Goal: Information Seeking & Learning: Learn about a topic

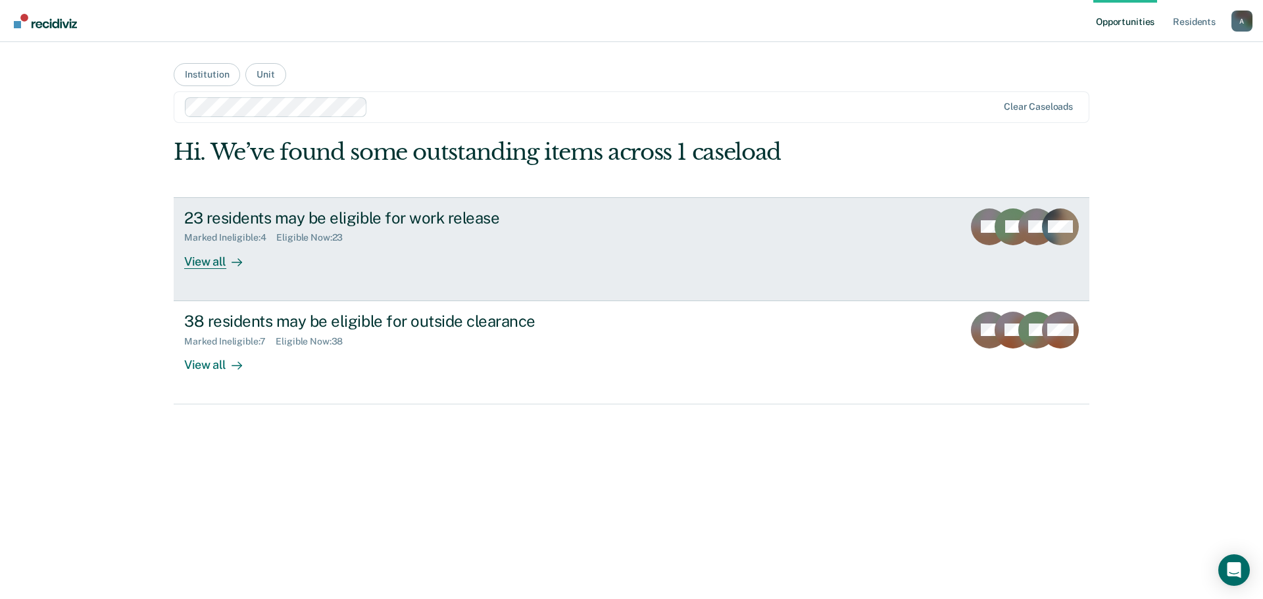
click at [305, 214] on div "23 residents may be eligible for work release" at bounding box center [415, 218] width 462 height 19
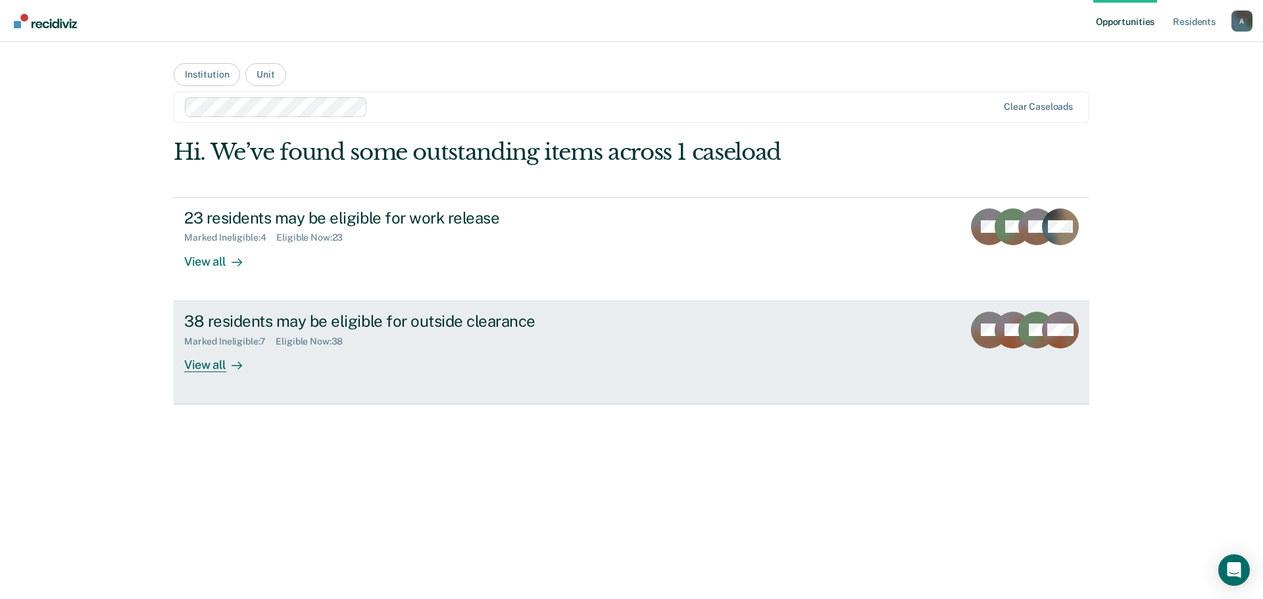
click at [284, 329] on div "38 residents may be eligible for outside clearance" at bounding box center [415, 321] width 462 height 19
